Goal: Information Seeking & Learning: Learn about a topic

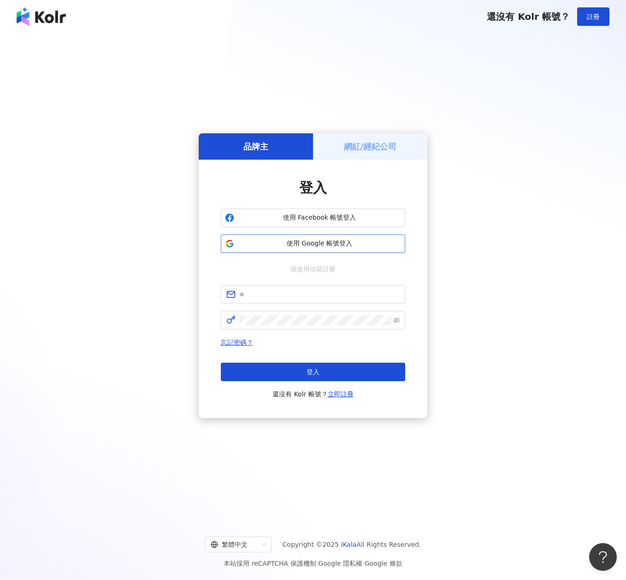
click at [302, 240] on span "使用 Google 帳號登入" at bounding box center [319, 243] width 163 height 9
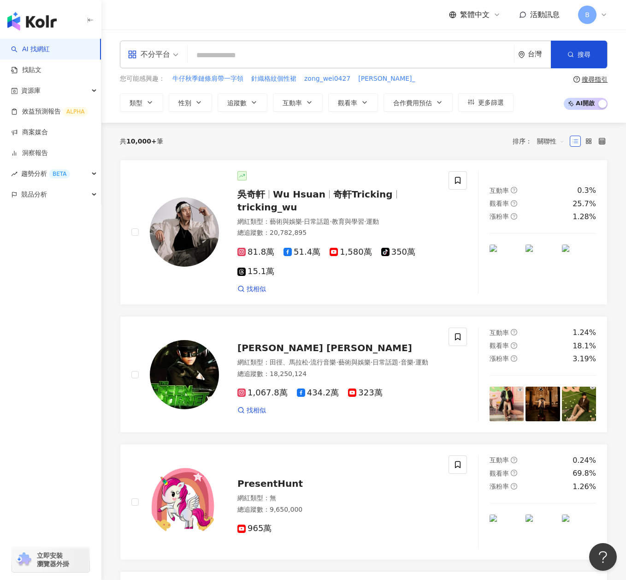
click at [227, 54] on input "search" at bounding box center [350, 56] width 319 height 18
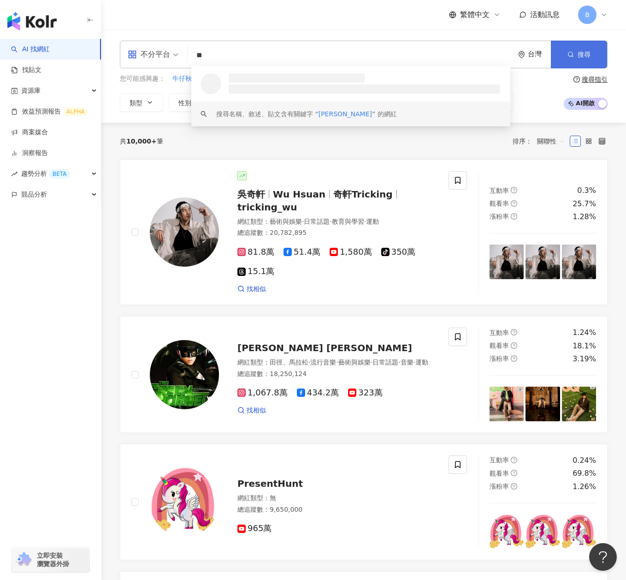
type input "**"
click at [579, 56] on span "搜尋" at bounding box center [584, 54] width 13 height 7
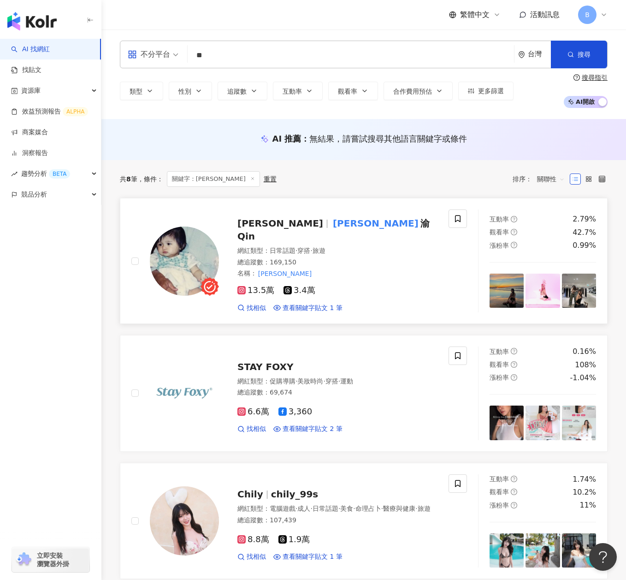
click at [312, 226] on span "渝 Qin" at bounding box center [334, 230] width 192 height 24
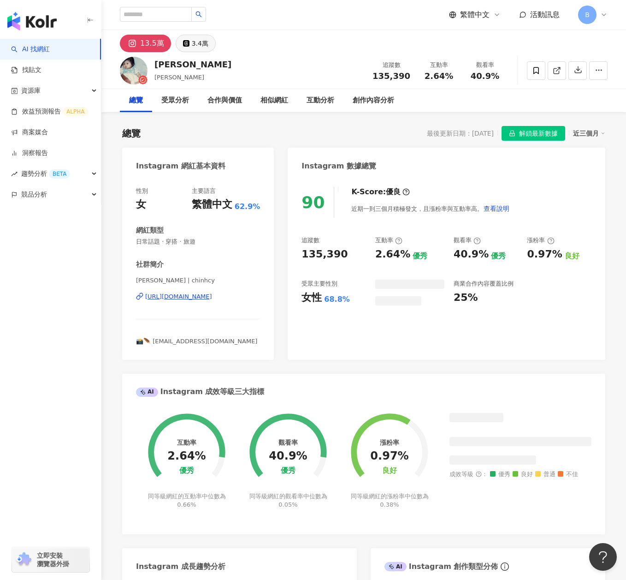
click at [192, 48] on div "3.4萬" at bounding box center [200, 43] width 17 height 13
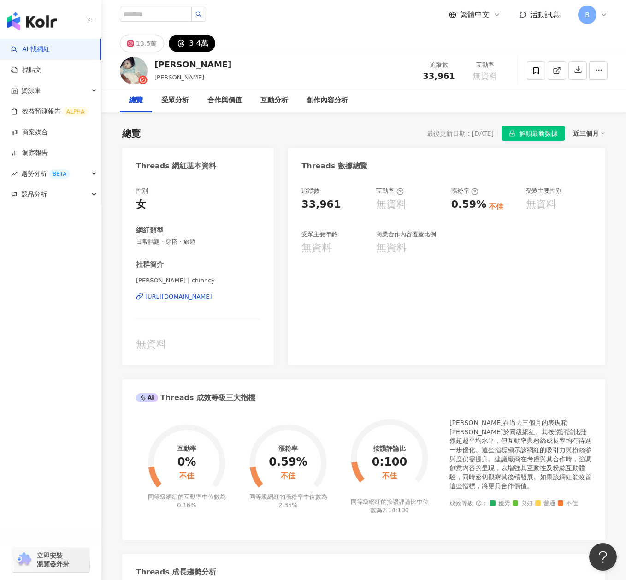
click at [208, 297] on div "https://www.threads.com/@chinhcy" at bounding box center [178, 296] width 67 height 8
